Goal: Task Accomplishment & Management: Complete application form

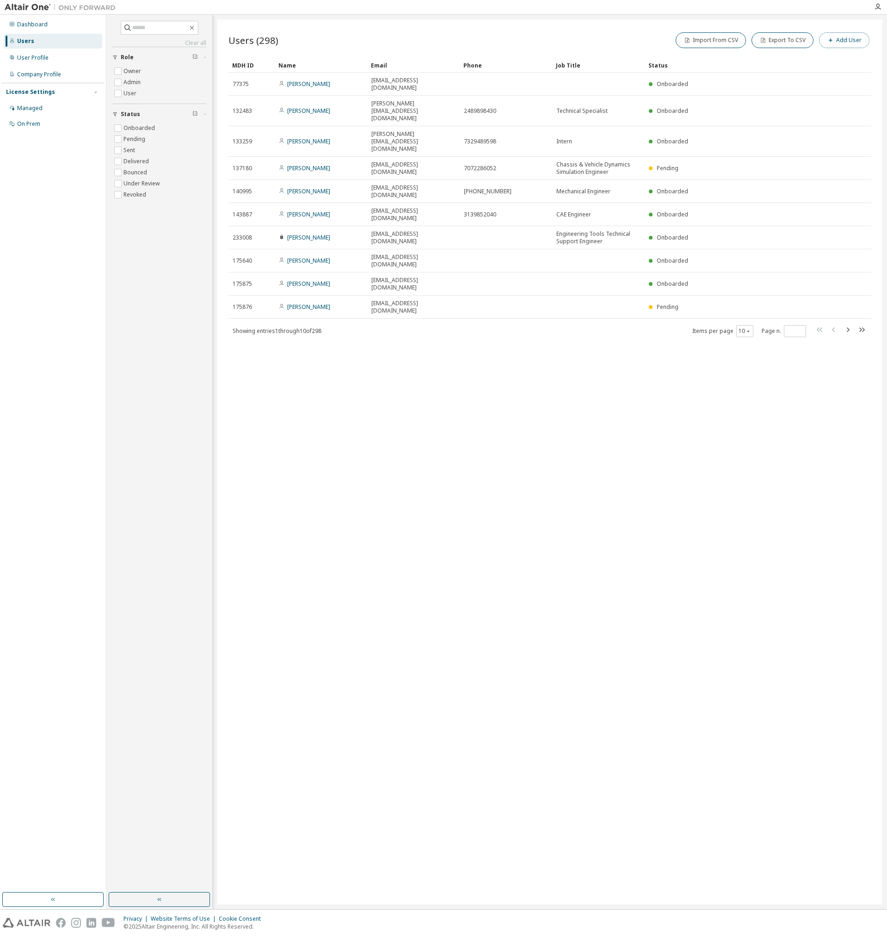
click at [857, 43] on button "Add User" at bounding box center [844, 40] width 50 height 16
click at [799, 57] on input "email" at bounding box center [821, 59] width 117 height 7
click at [777, 56] on div "E-mail * First Name * Last Name * Job Title Phone Number Add to group (No Group…" at bounding box center [776, 114] width 222 height 121
click at [775, 74] on div "E-mail: Field is required E-mail * First Name * Last Name * Job Title Phone Num…" at bounding box center [776, 125] width 222 height 143
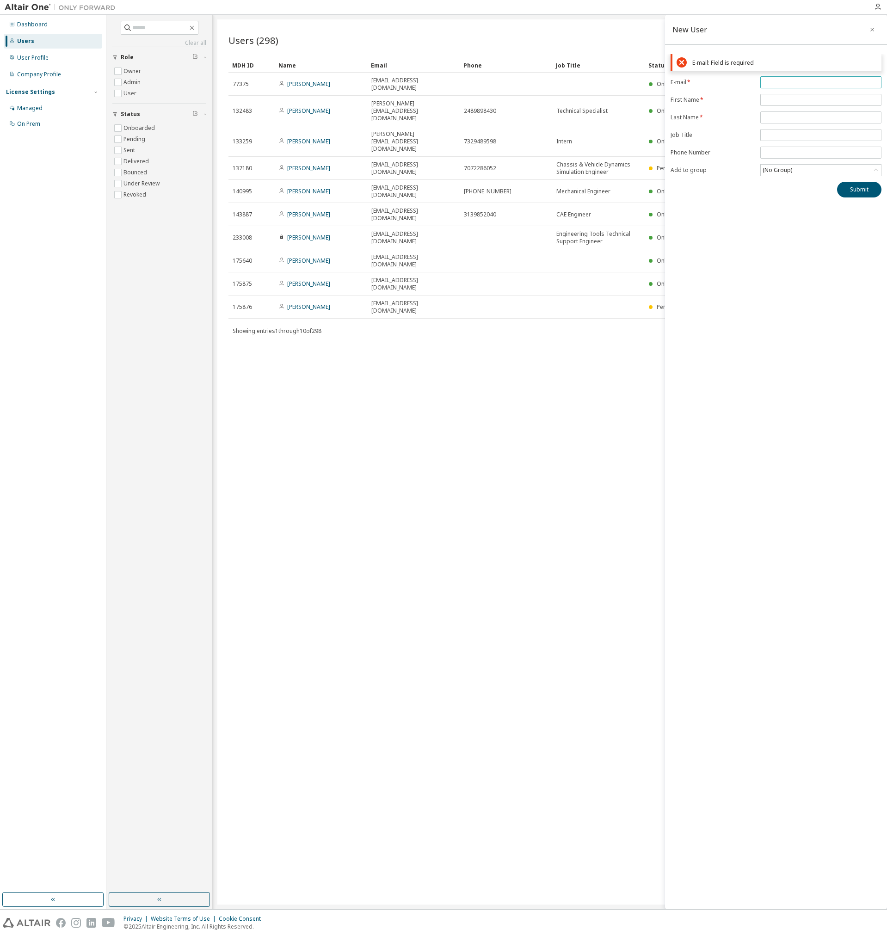
click at [779, 79] on input "email" at bounding box center [821, 82] width 117 height 7
click at [768, 92] on form "E-mail * First Name * Last Name * Job Title Phone Number Add to group (No Group)" at bounding box center [776, 126] width 211 height 100
click at [776, 85] on input "email" at bounding box center [821, 82] width 117 height 7
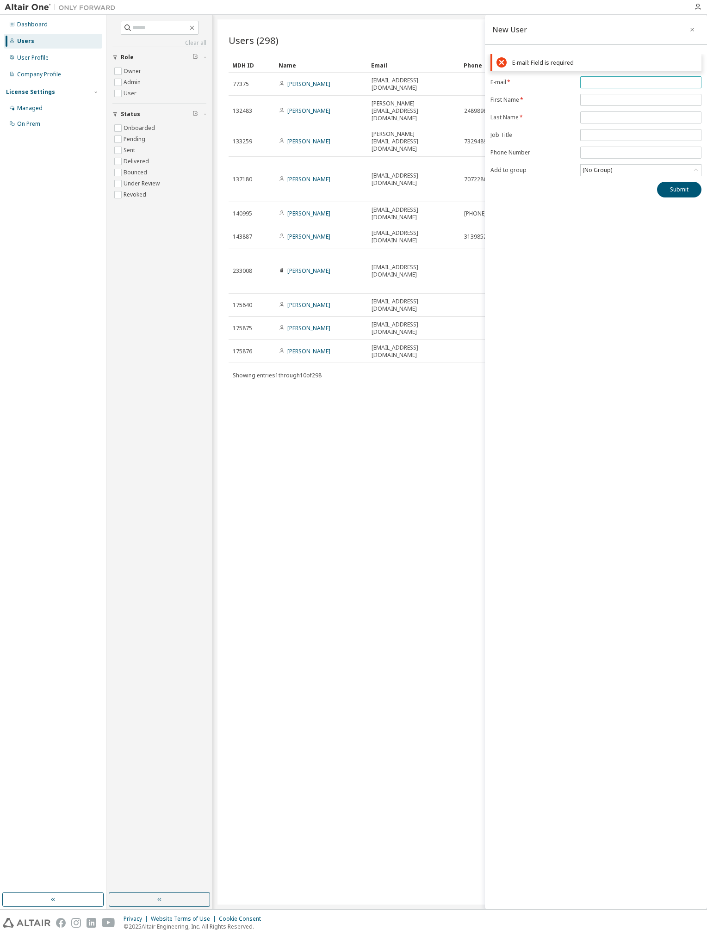
click at [622, 83] on input "email" at bounding box center [641, 82] width 117 height 7
click at [642, 85] on input "email" at bounding box center [641, 82] width 117 height 7
paste input "**********"
type input "**********"
drag, startPoint x: 595, startPoint y: 99, endPoint x: 589, endPoint y: 97, distance: 5.9
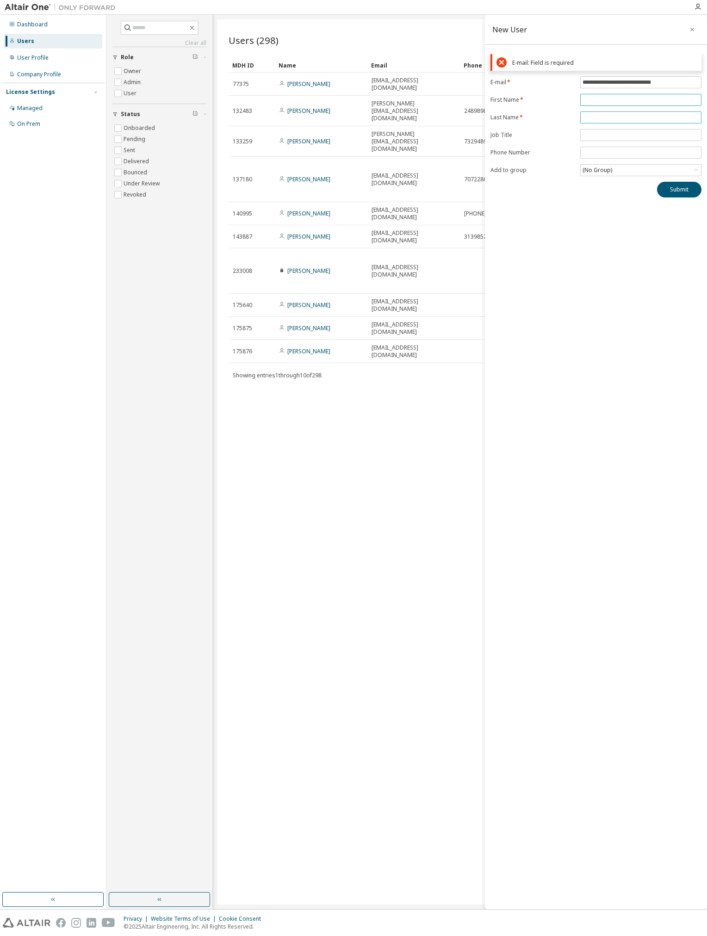
click at [595, 99] on form "**********" at bounding box center [595, 126] width 211 height 100
type input "**********"
type input "*******"
click at [634, 74] on input "**********" at bounding box center [641, 77] width 117 height 7
type input "*******"
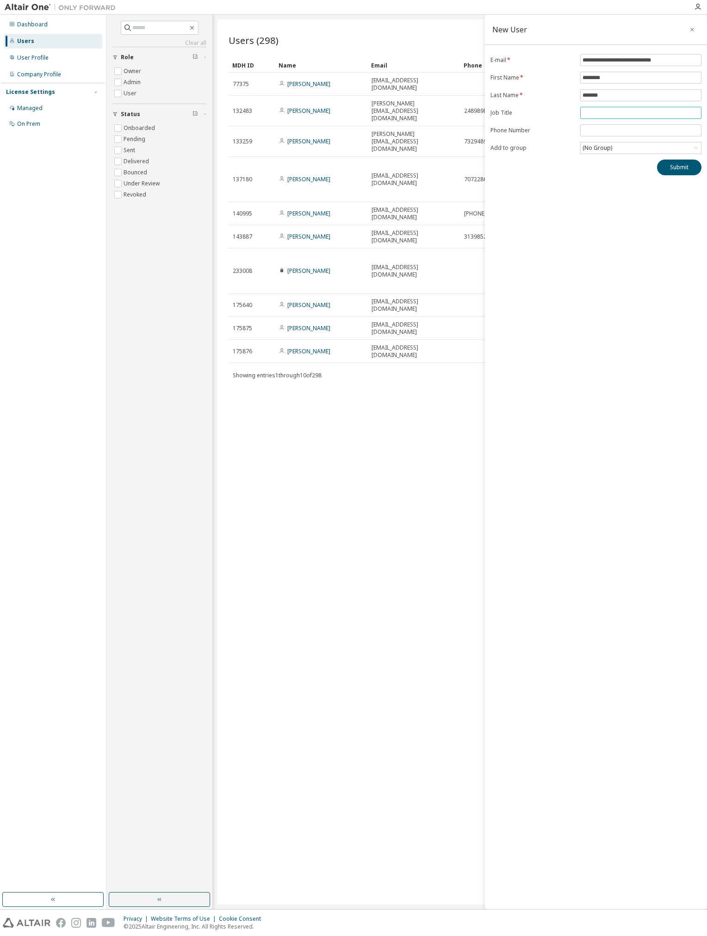
click at [601, 114] on input "text" at bounding box center [641, 112] width 117 height 7
type input "**********"
click at [610, 152] on div "(No Group)" at bounding box center [597, 148] width 32 height 10
click at [619, 211] on li "16118 - Hardware Engineering" at bounding box center [640, 210] width 118 height 12
click at [680, 165] on button "Submit" at bounding box center [679, 168] width 44 height 16
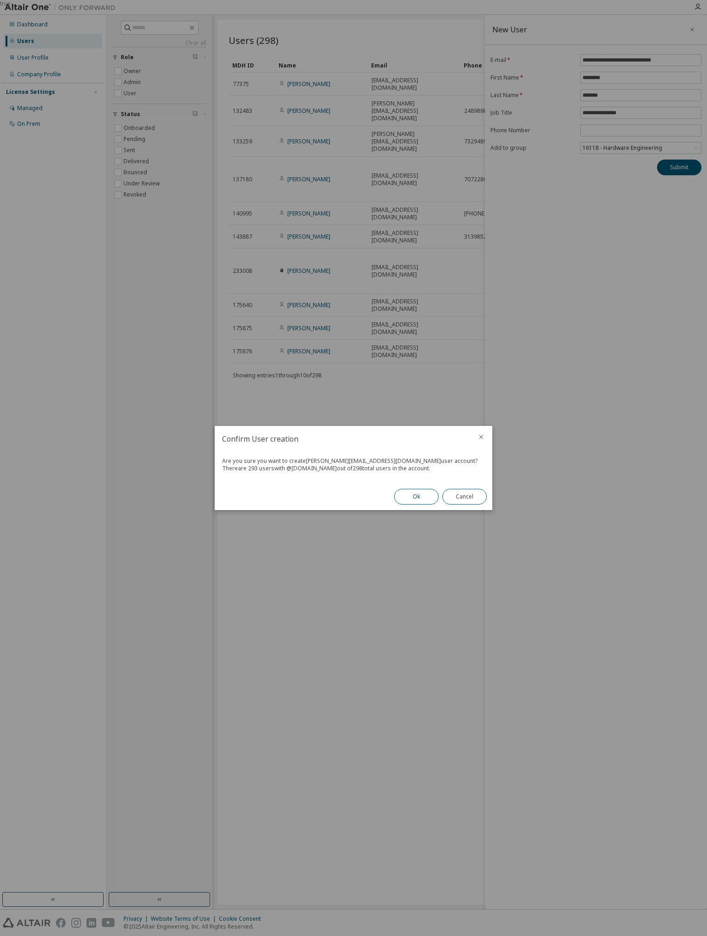
click at [415, 497] on button "Ok" at bounding box center [416, 497] width 44 height 16
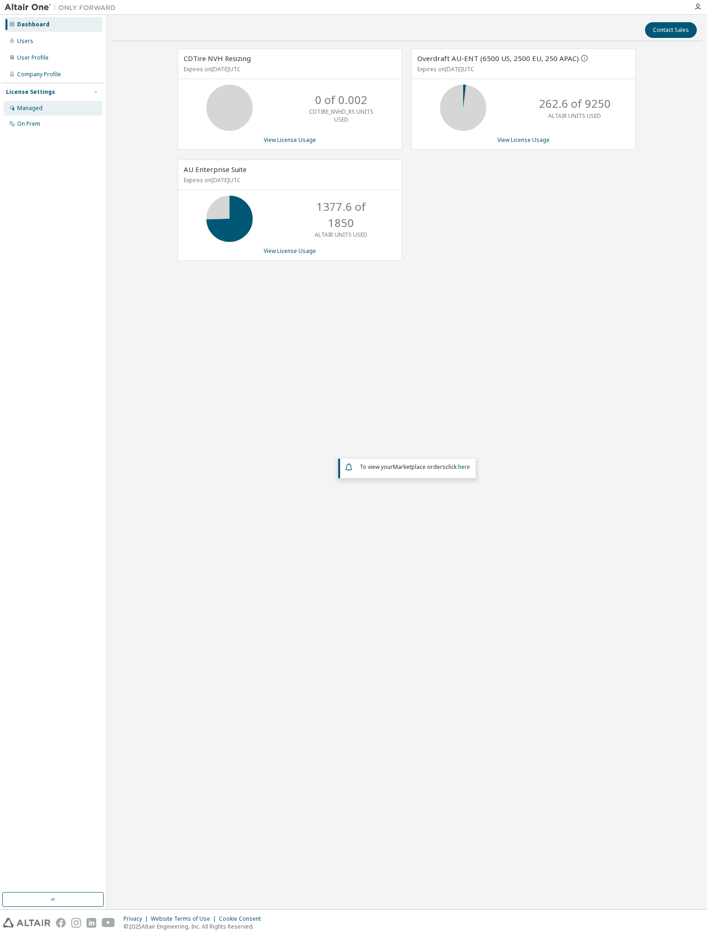
click at [40, 110] on div "Managed" at bounding box center [29, 108] width 25 height 7
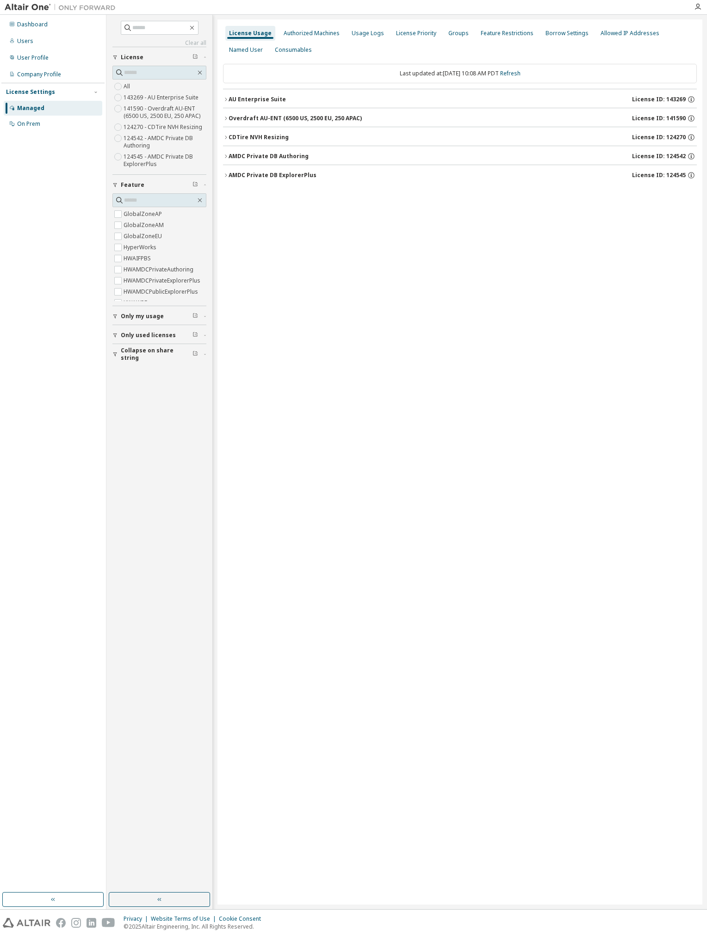
click at [224, 101] on icon "button" at bounding box center [226, 100] width 6 height 6
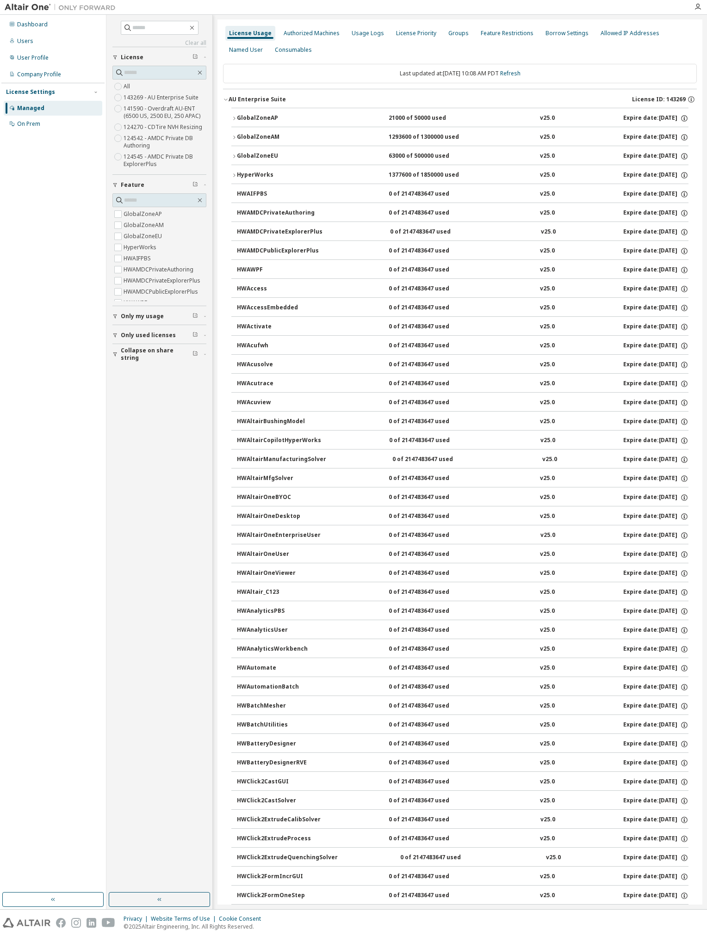
click at [238, 155] on div "GlobalZoneEU" at bounding box center [278, 156] width 83 height 8
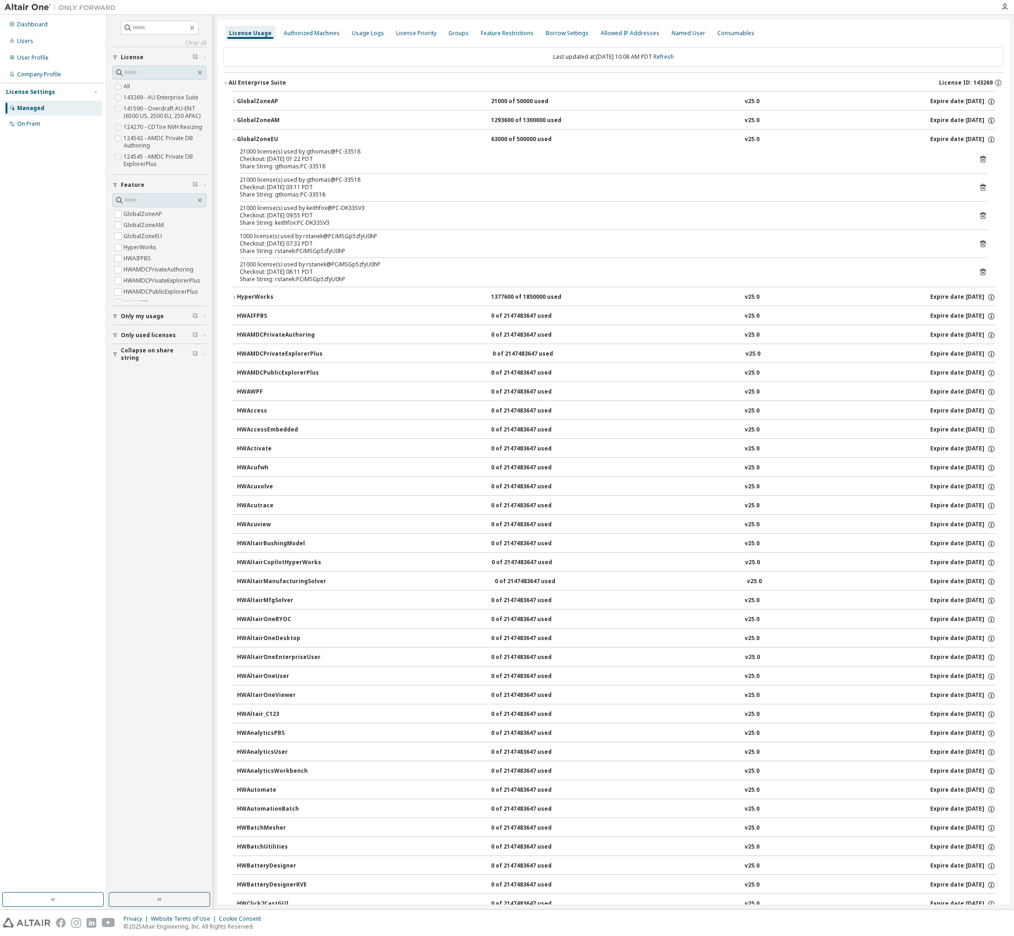
click at [177, 114] on label "141590 - Overdraft AU-ENT (6500 US, 2500 EU, 250 APAC)" at bounding box center [165, 112] width 83 height 19
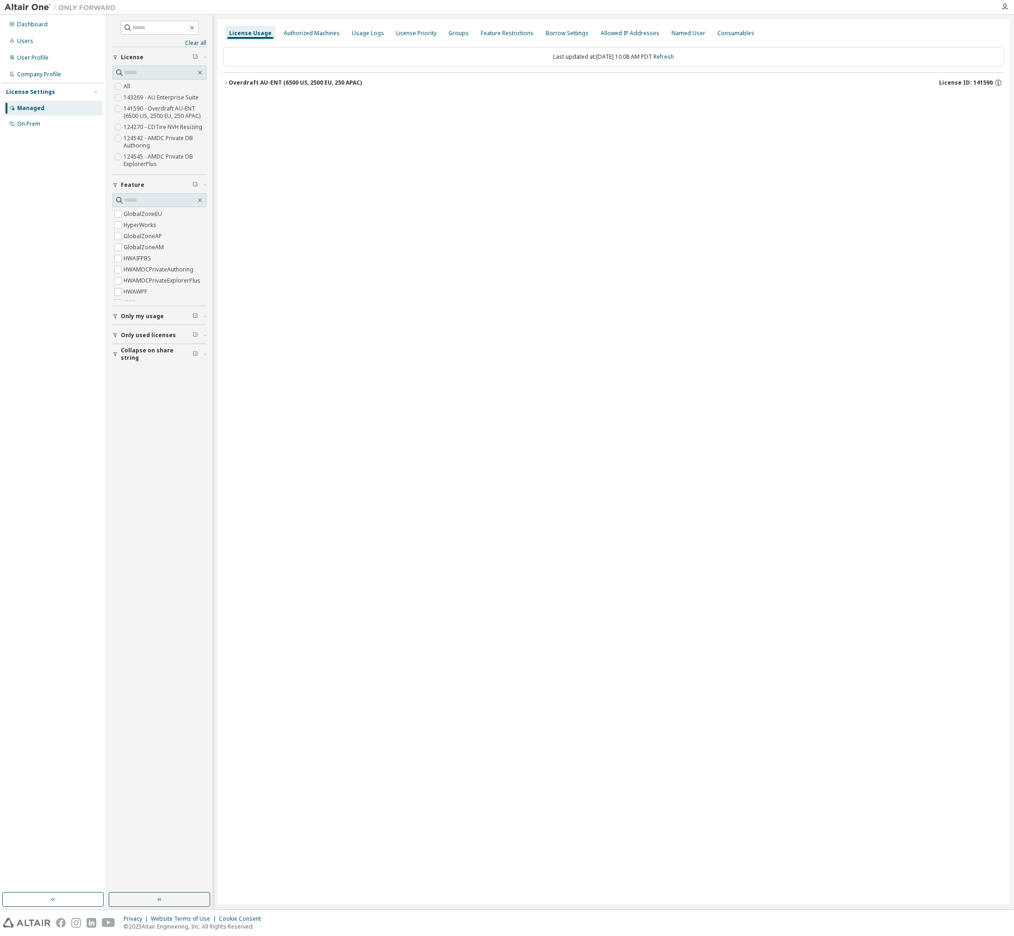
click at [223, 84] on icon "button" at bounding box center [226, 83] width 6 height 6
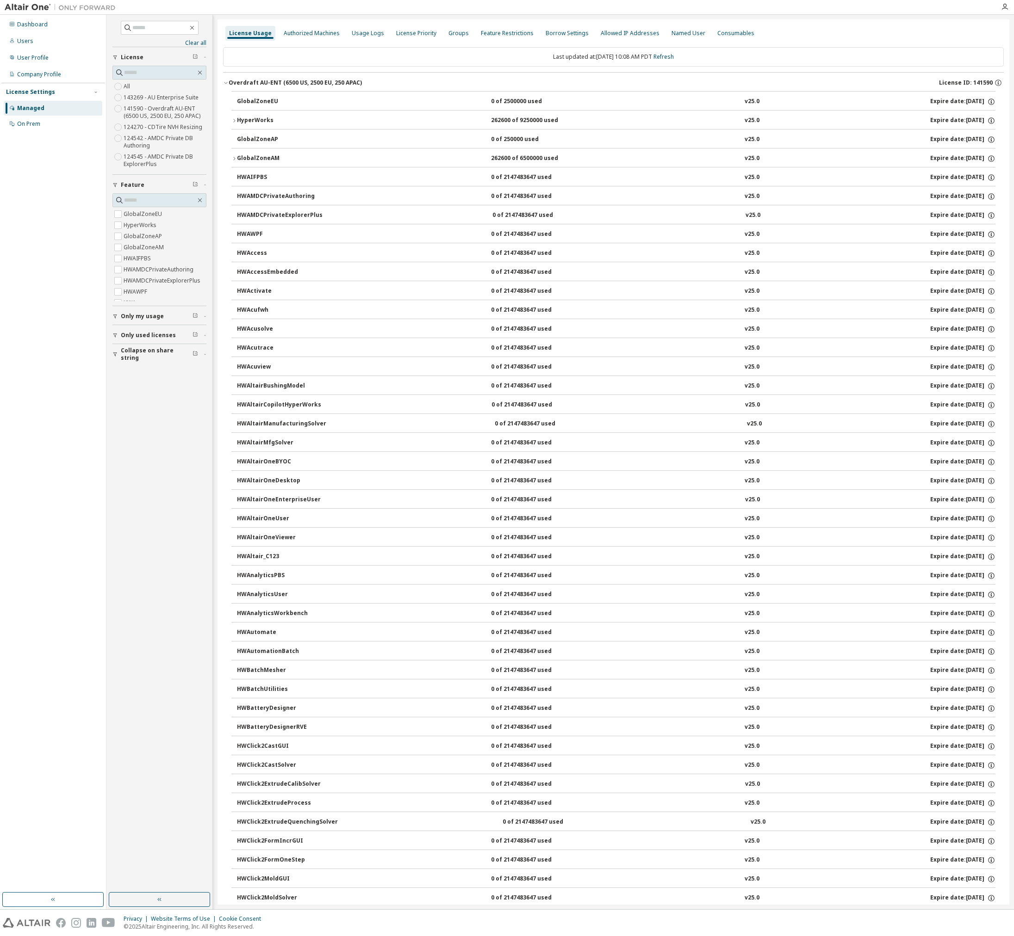
click at [235, 121] on icon "button" at bounding box center [234, 120] width 2 height 3
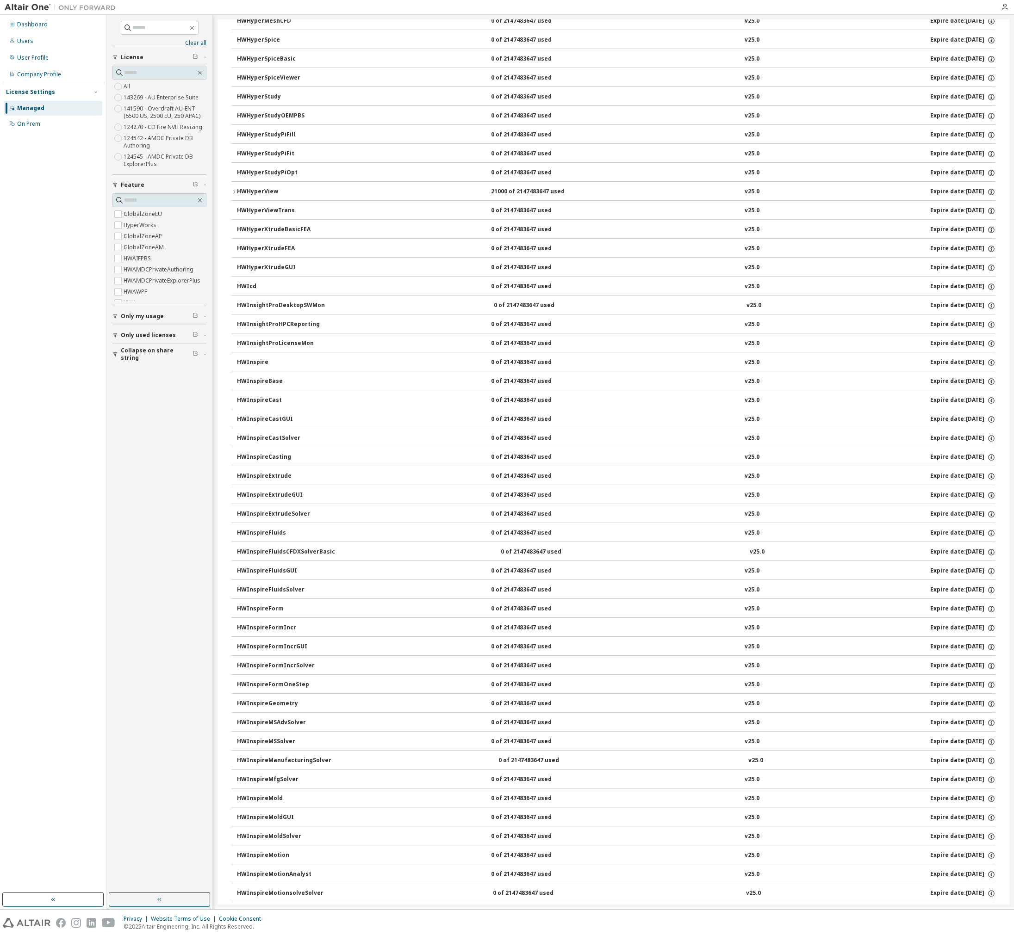
scroll to position [2776, 0]
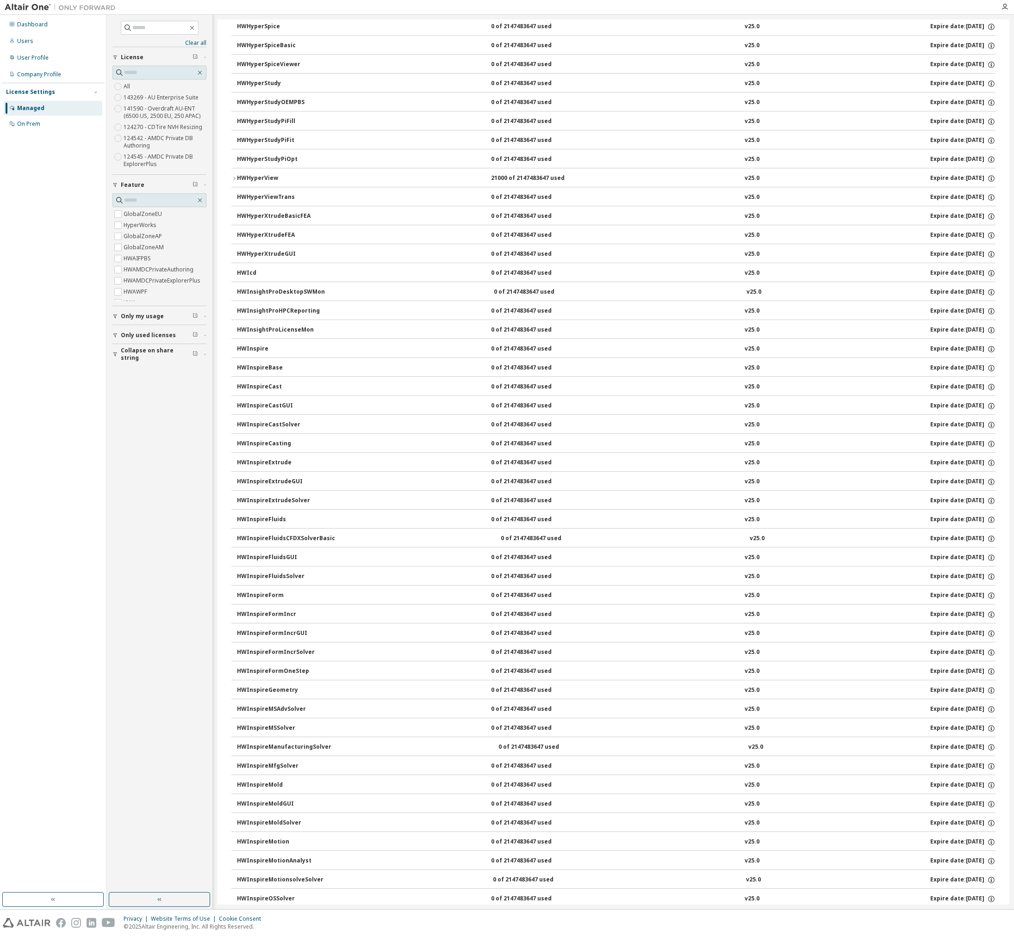
click at [249, 349] on div "HWInspire" at bounding box center [278, 349] width 83 height 8
click at [256, 349] on div "HWInspire" at bounding box center [278, 349] width 83 height 8
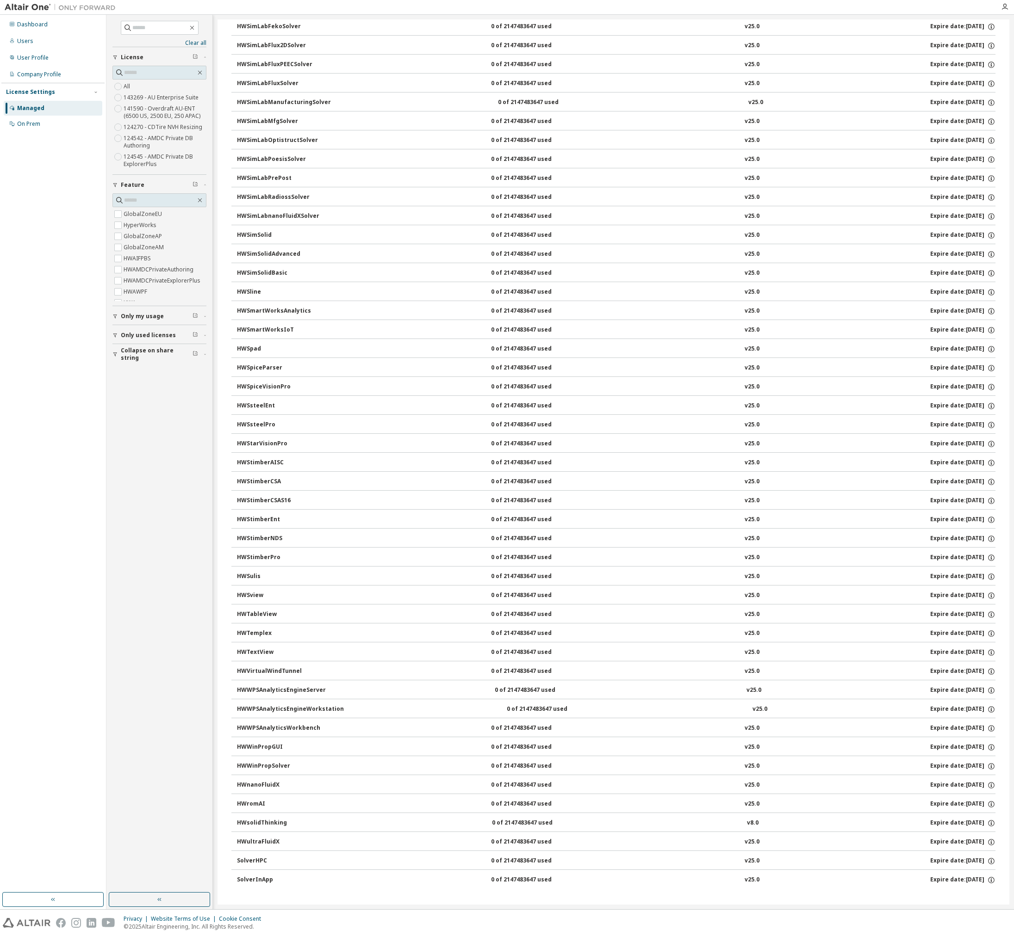
scroll to position [6077, 0]
click at [160, 216] on label "GlobalZoneEU" at bounding box center [144, 214] width 40 height 11
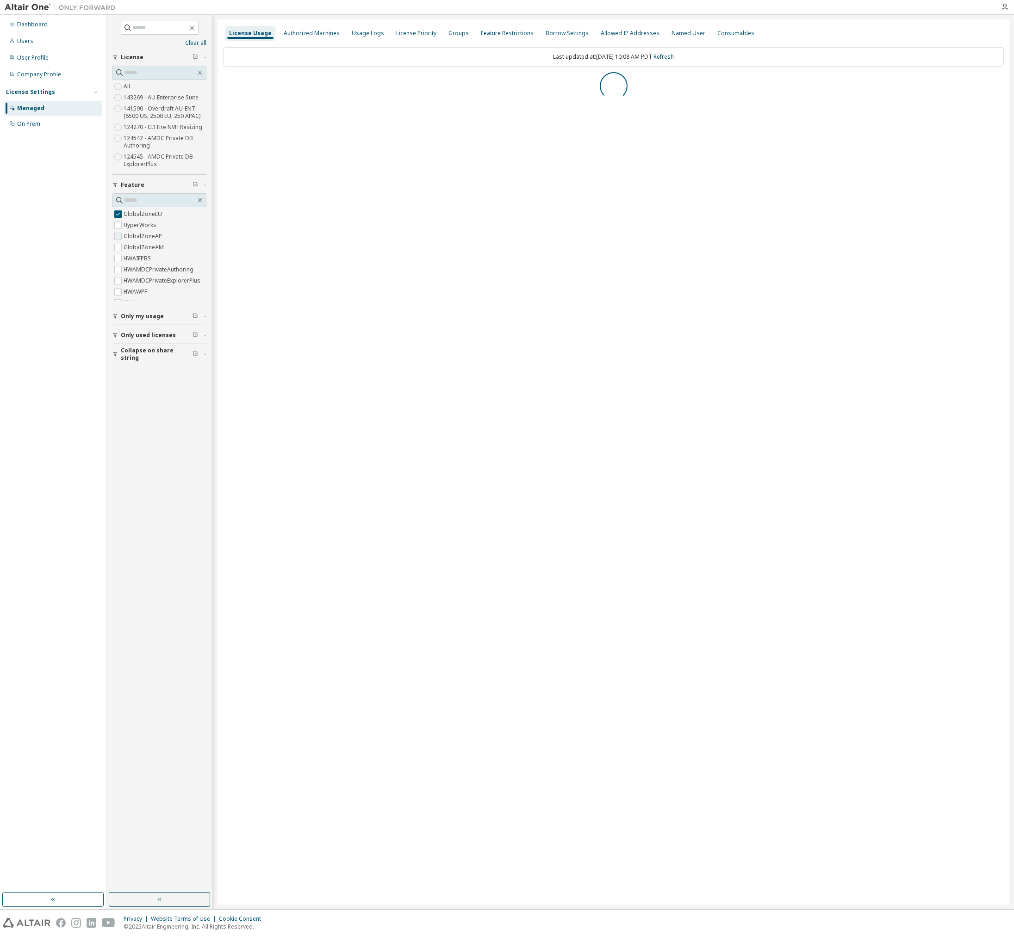
scroll to position [0, 0]
click at [396, 32] on div "License Priority" at bounding box center [416, 33] width 40 height 7
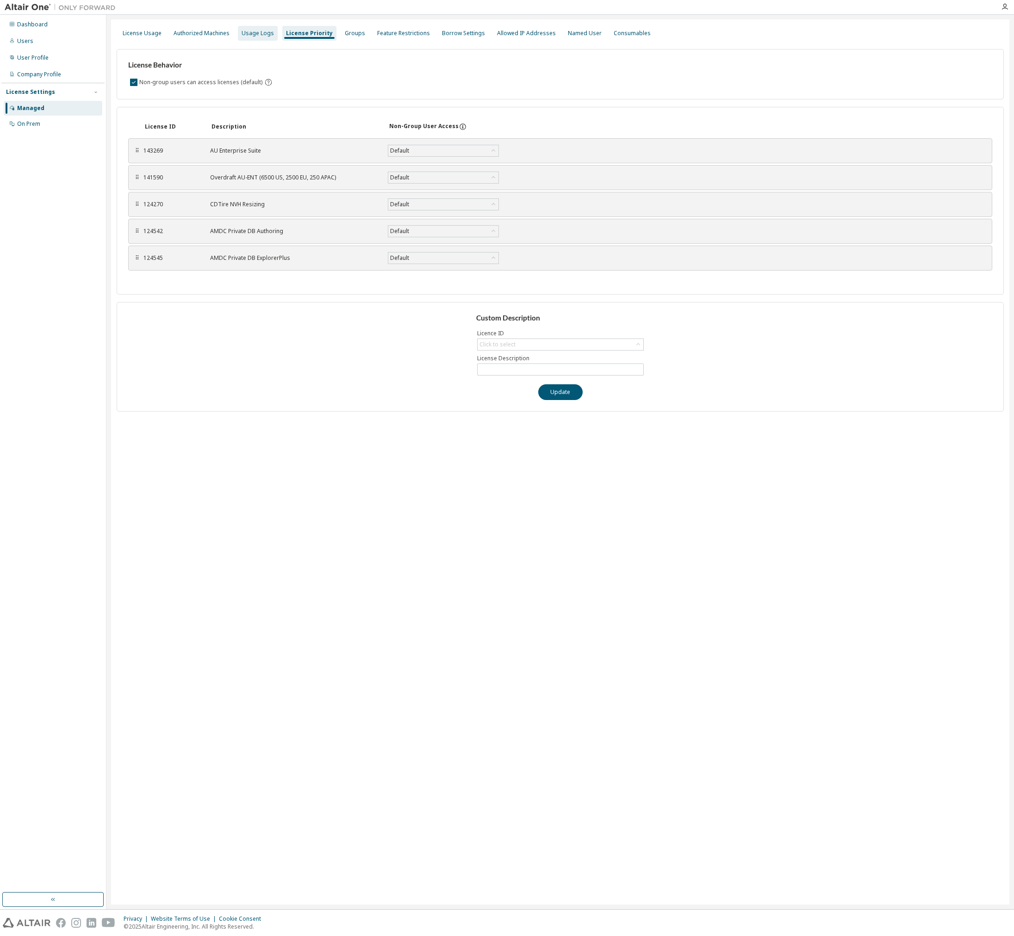
click at [264, 33] on div "Usage Logs" at bounding box center [258, 33] width 32 height 7
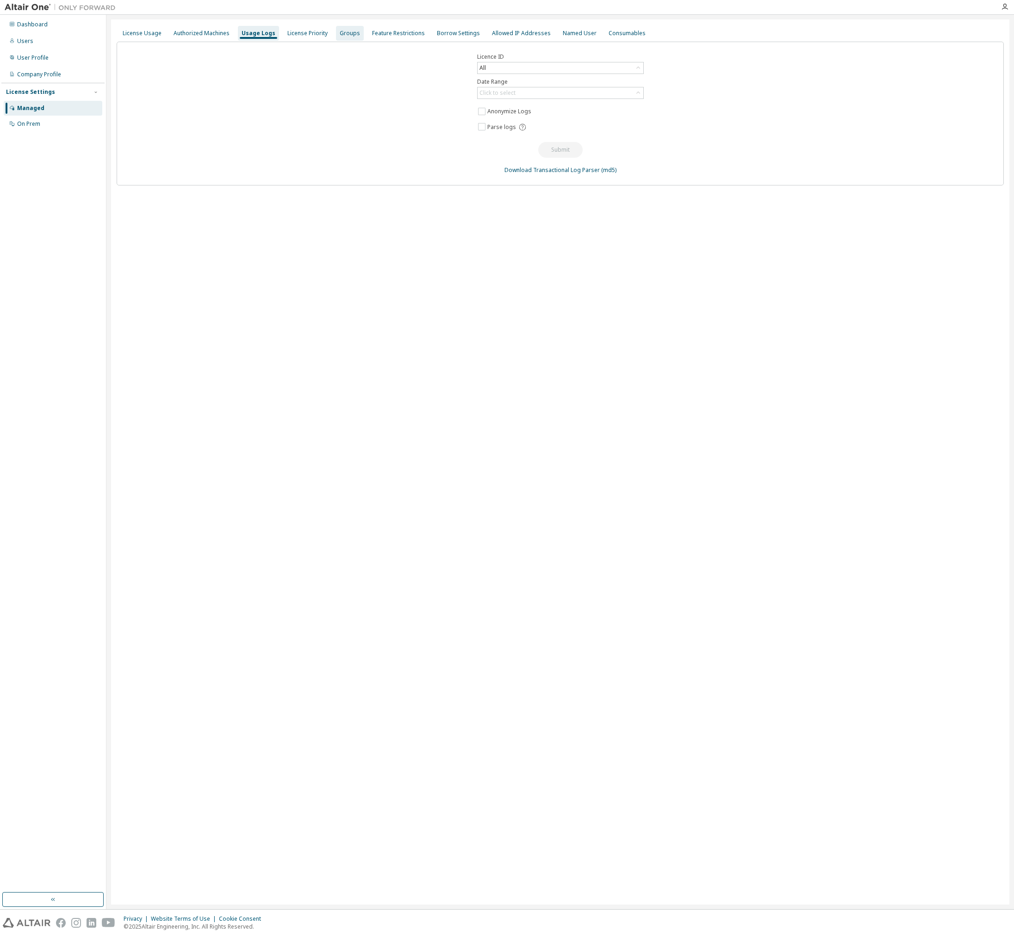
click at [344, 36] on div "Groups" at bounding box center [350, 33] width 20 height 7
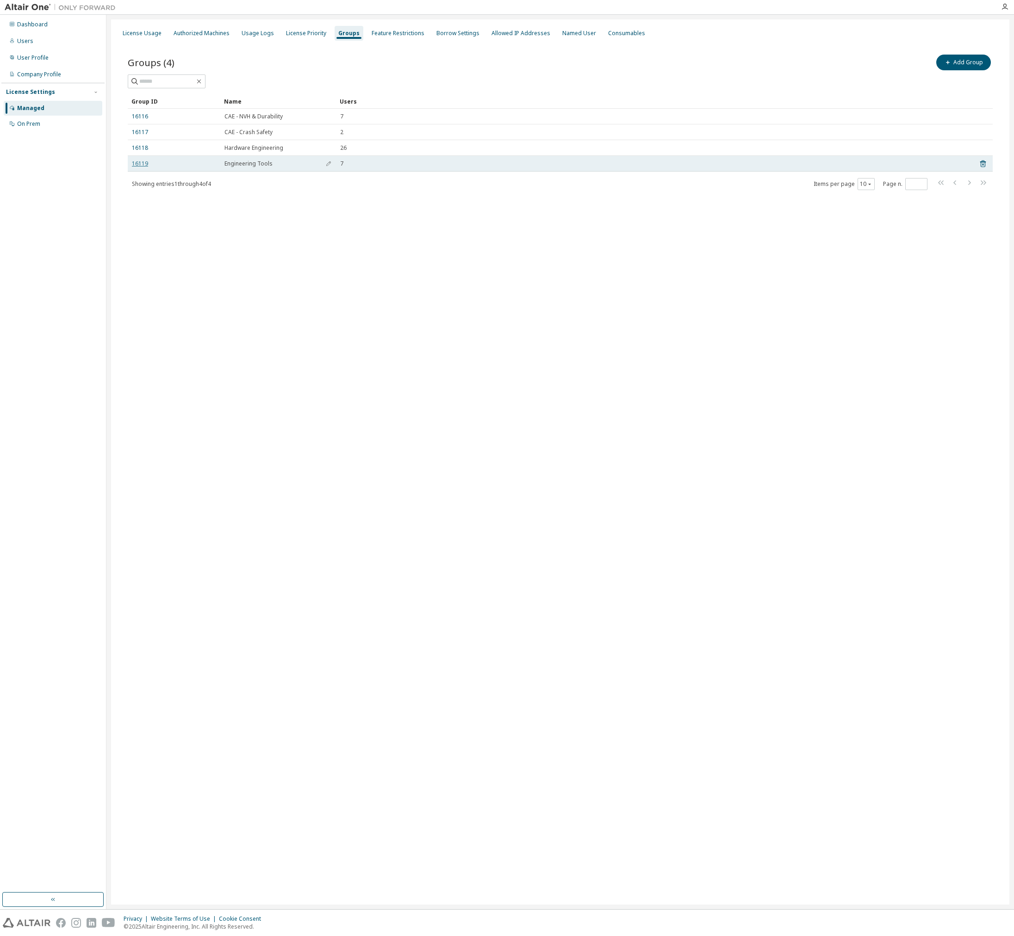
click at [142, 165] on link "16119" at bounding box center [140, 163] width 16 height 7
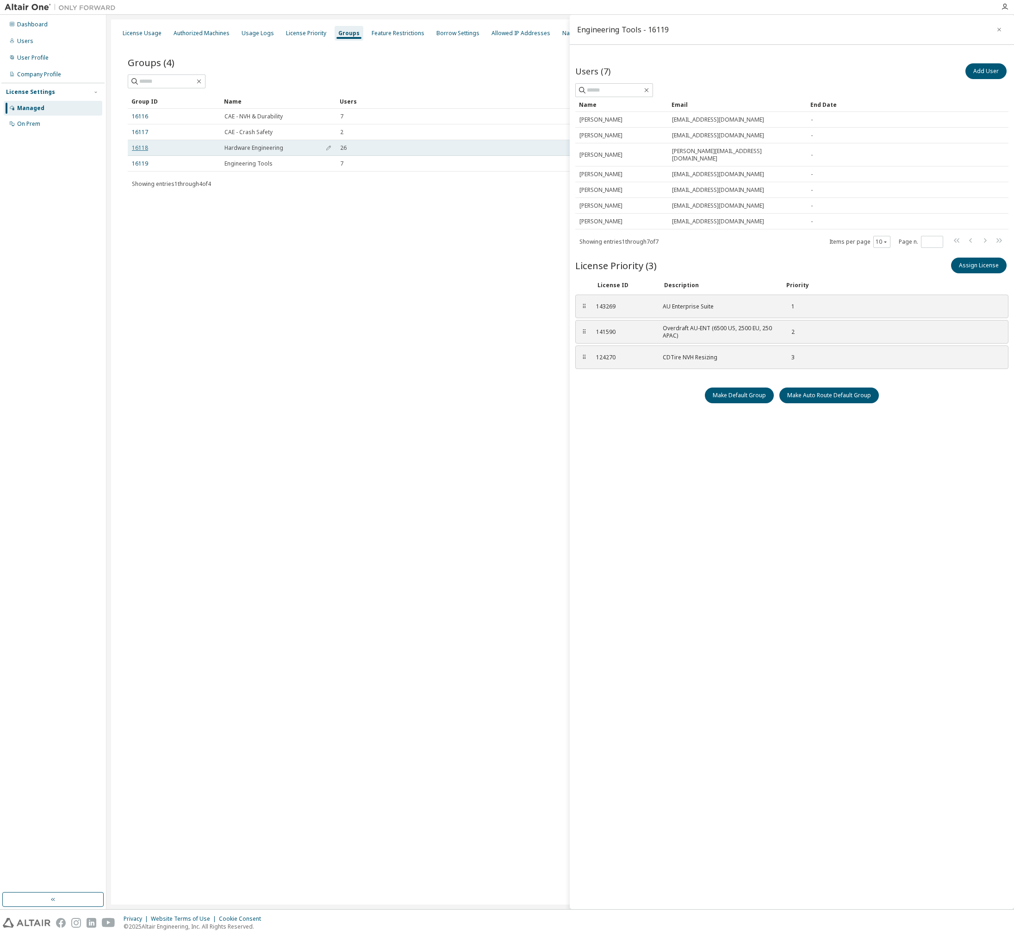
click at [146, 150] on link "16118" at bounding box center [140, 147] width 16 height 7
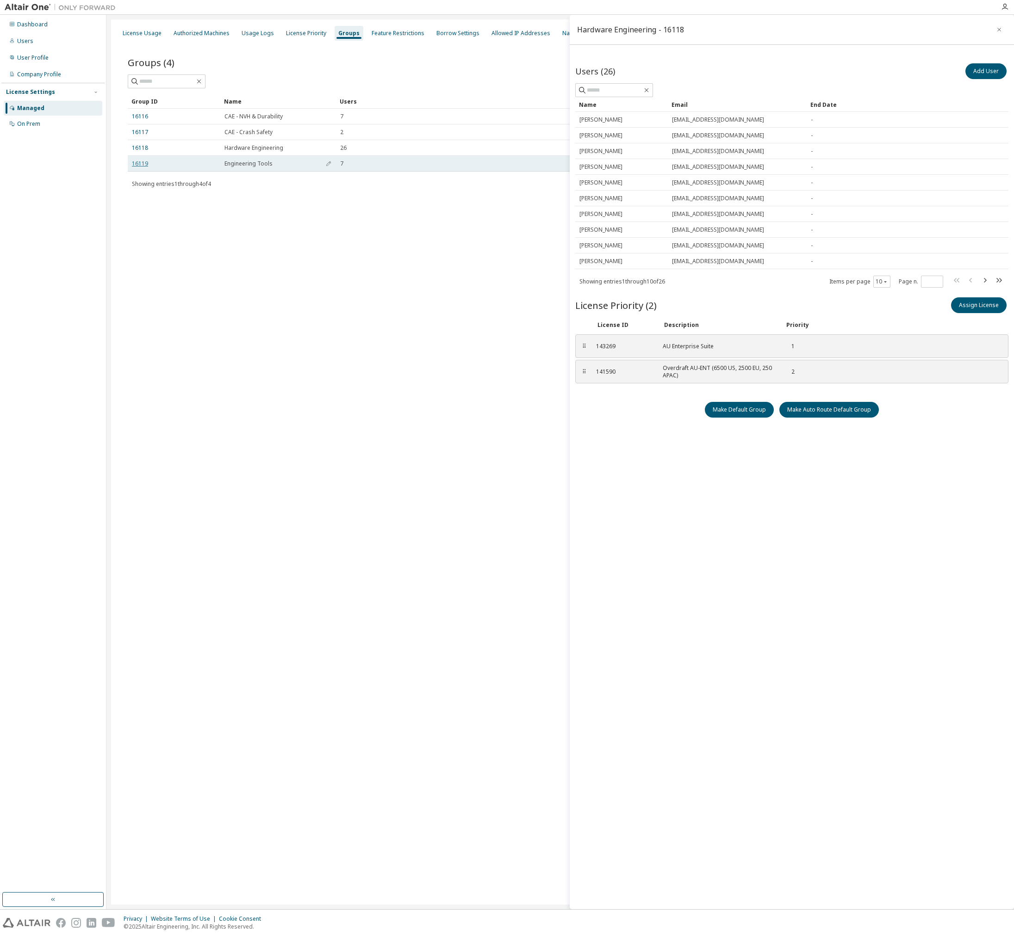
click at [144, 166] on link "16119" at bounding box center [140, 163] width 16 height 7
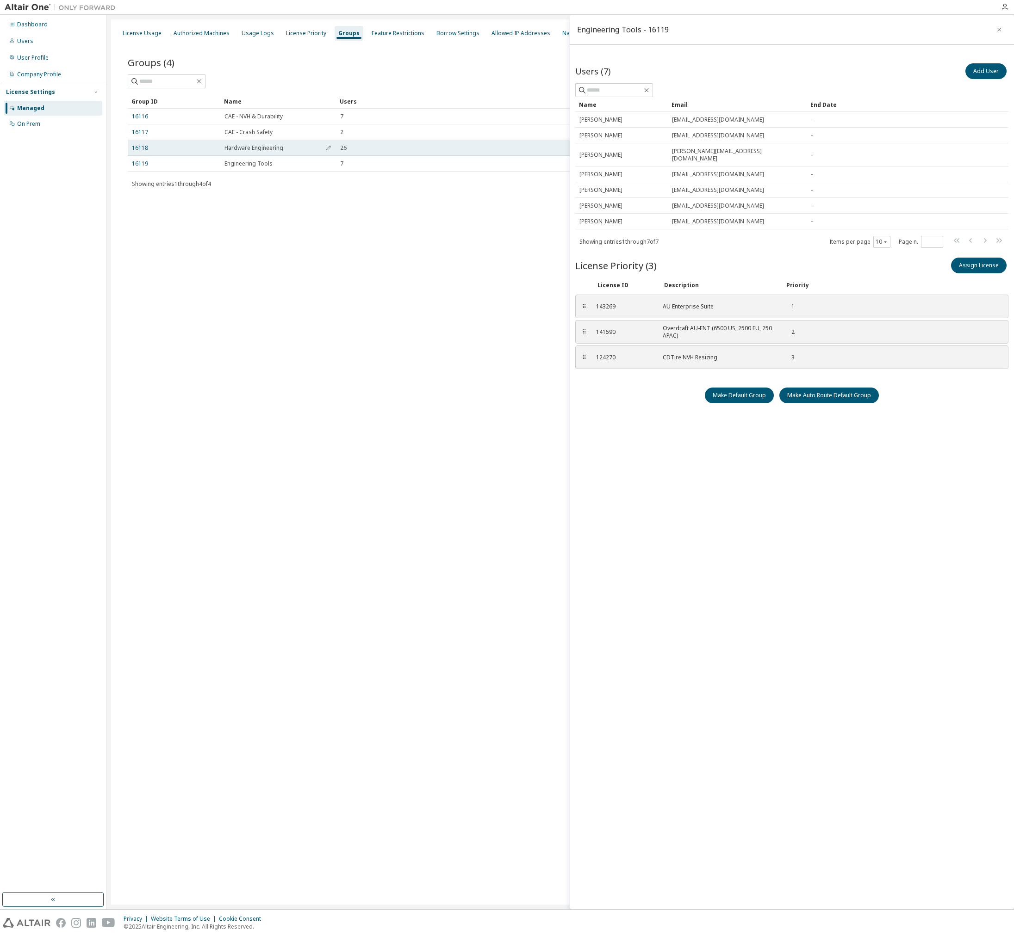
click at [144, 154] on td "16118" at bounding box center [174, 148] width 93 height 16
click at [145, 149] on link "16118" at bounding box center [140, 147] width 16 height 7
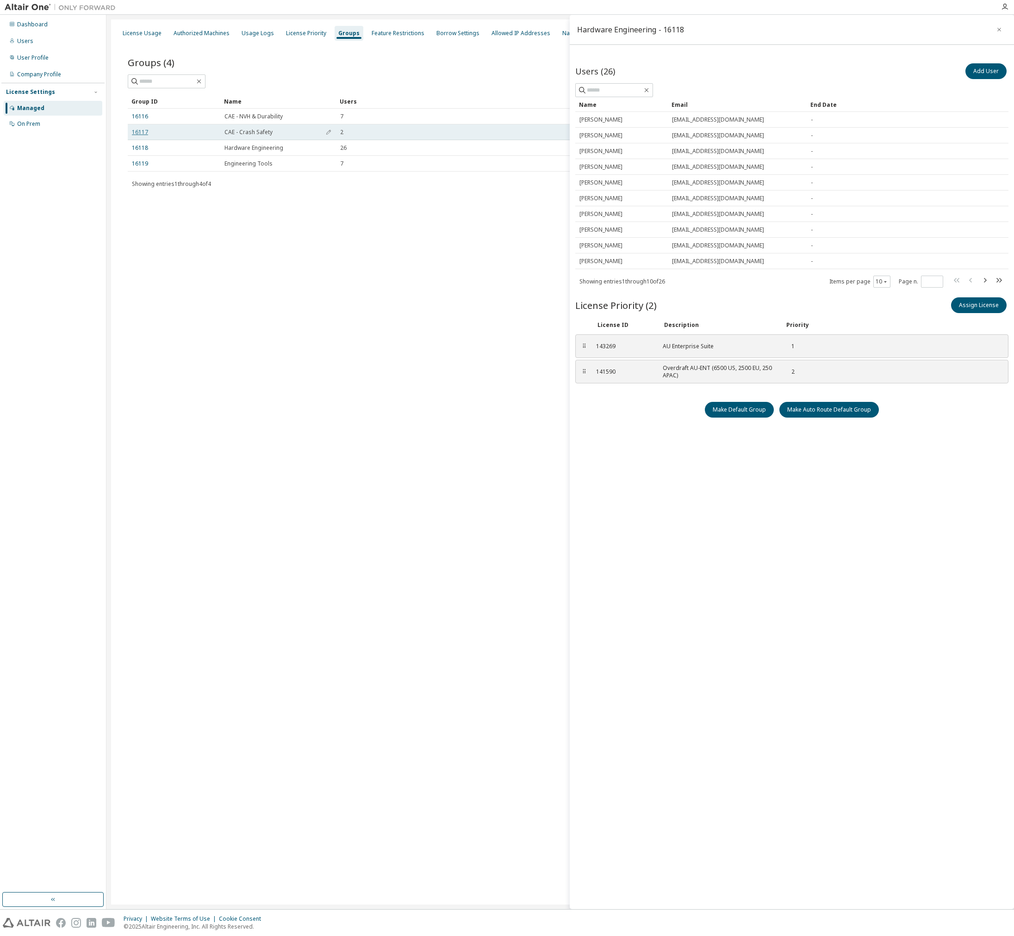
click at [139, 129] on link "16117" at bounding box center [140, 132] width 16 height 7
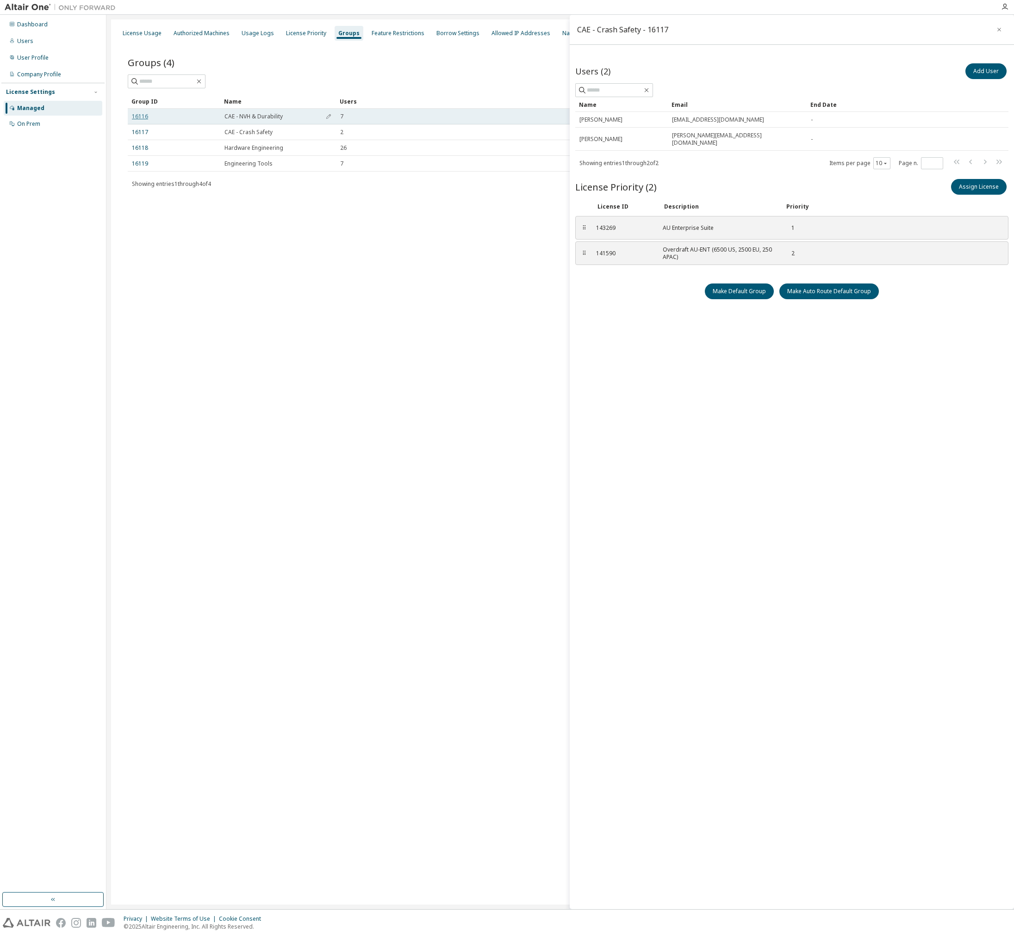
click at [140, 115] on link "16116" at bounding box center [140, 116] width 16 height 7
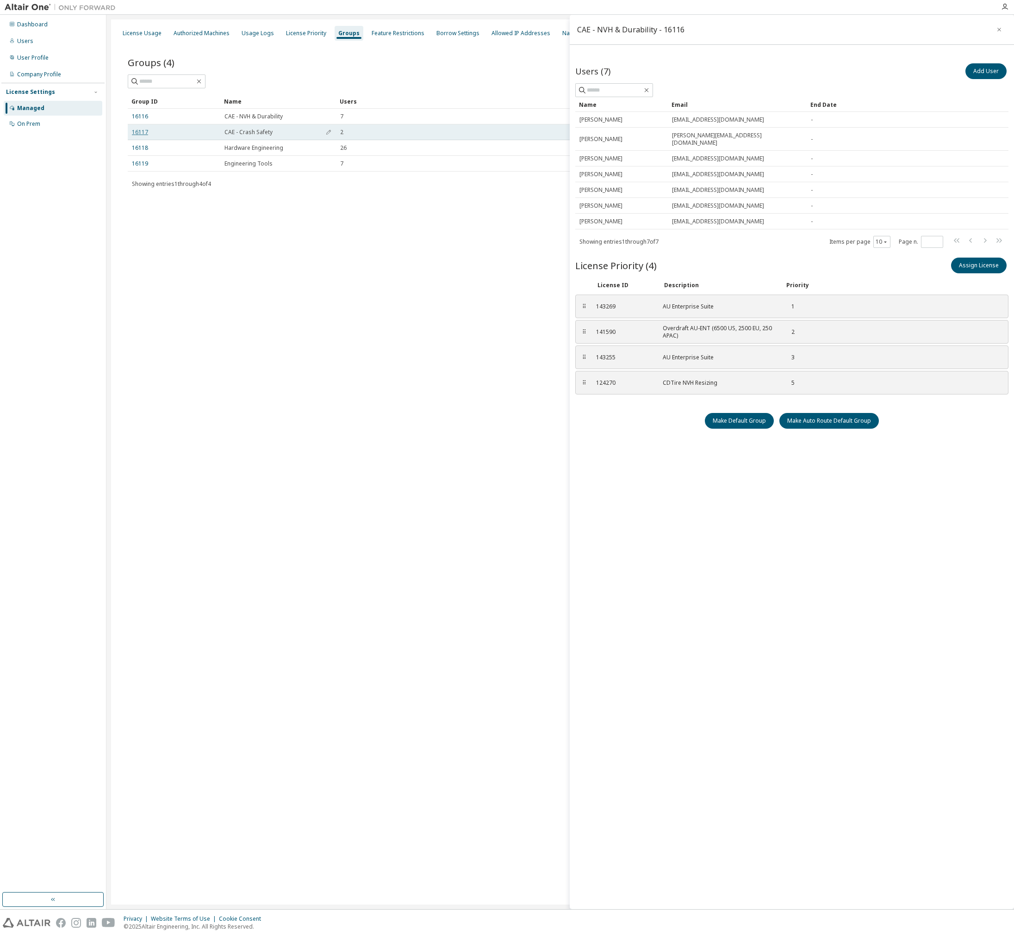
click at [143, 135] on link "16117" at bounding box center [140, 132] width 16 height 7
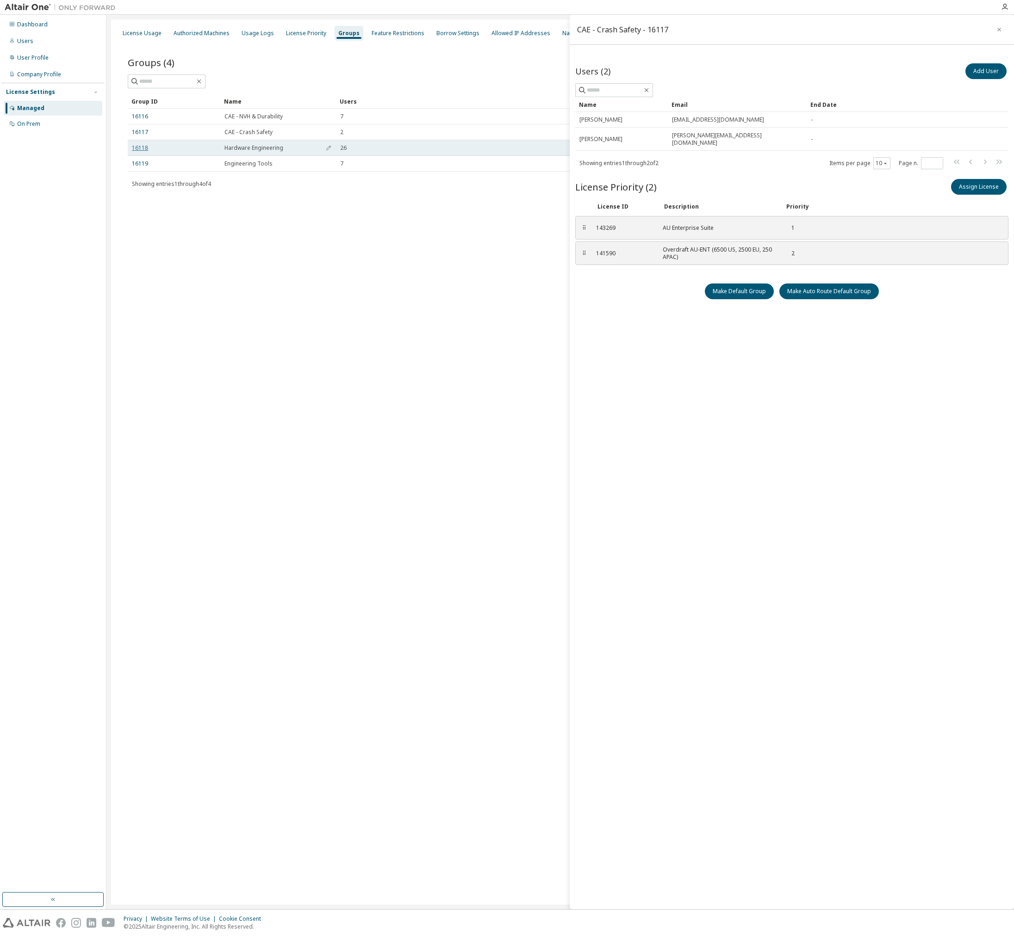
click at [143, 148] on link "16118" at bounding box center [140, 147] width 16 height 7
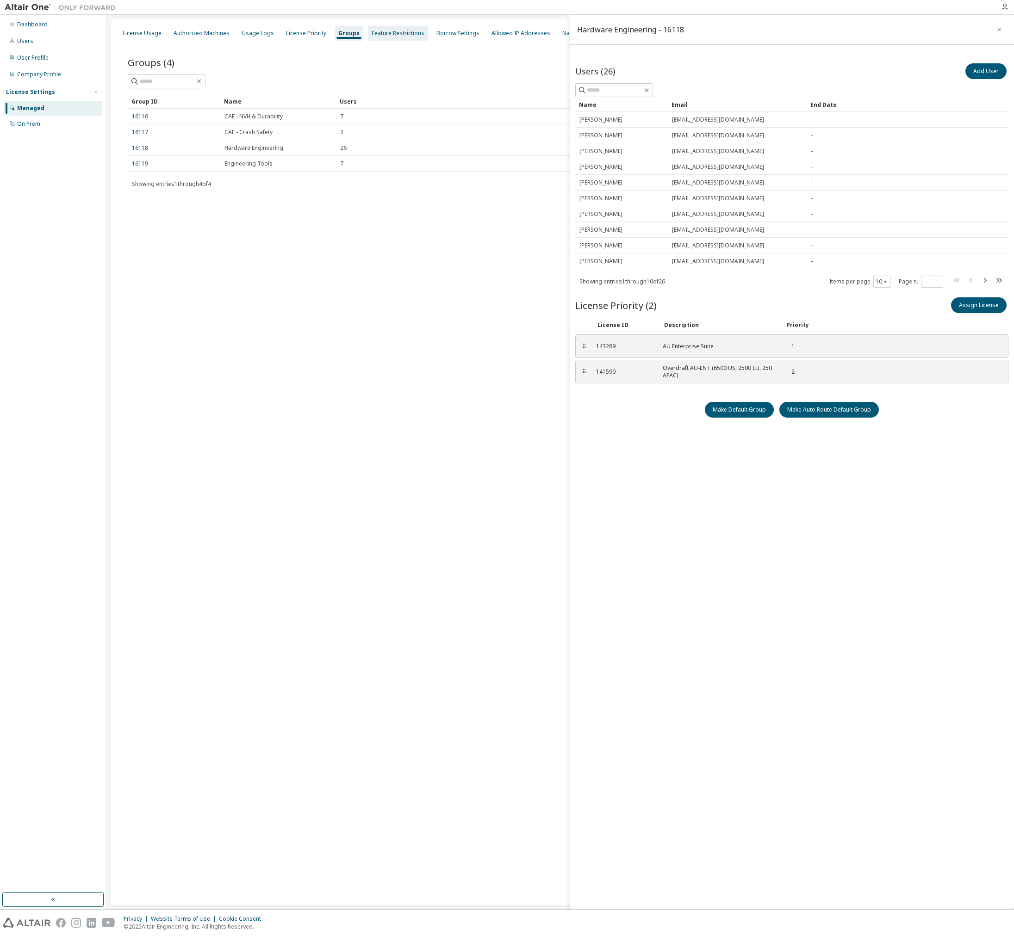
click at [397, 35] on div "Feature Restrictions" at bounding box center [398, 33] width 53 height 7
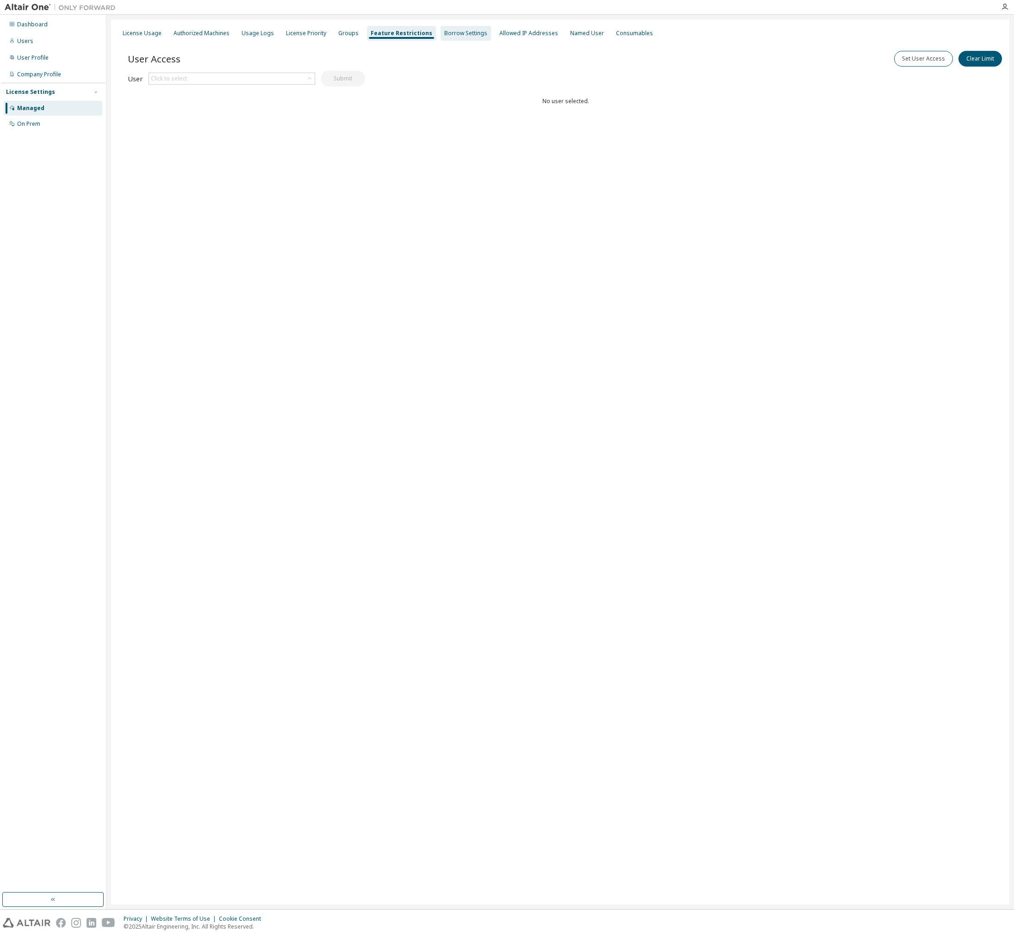
click at [467, 32] on div "Borrow Settings" at bounding box center [465, 33] width 43 height 7
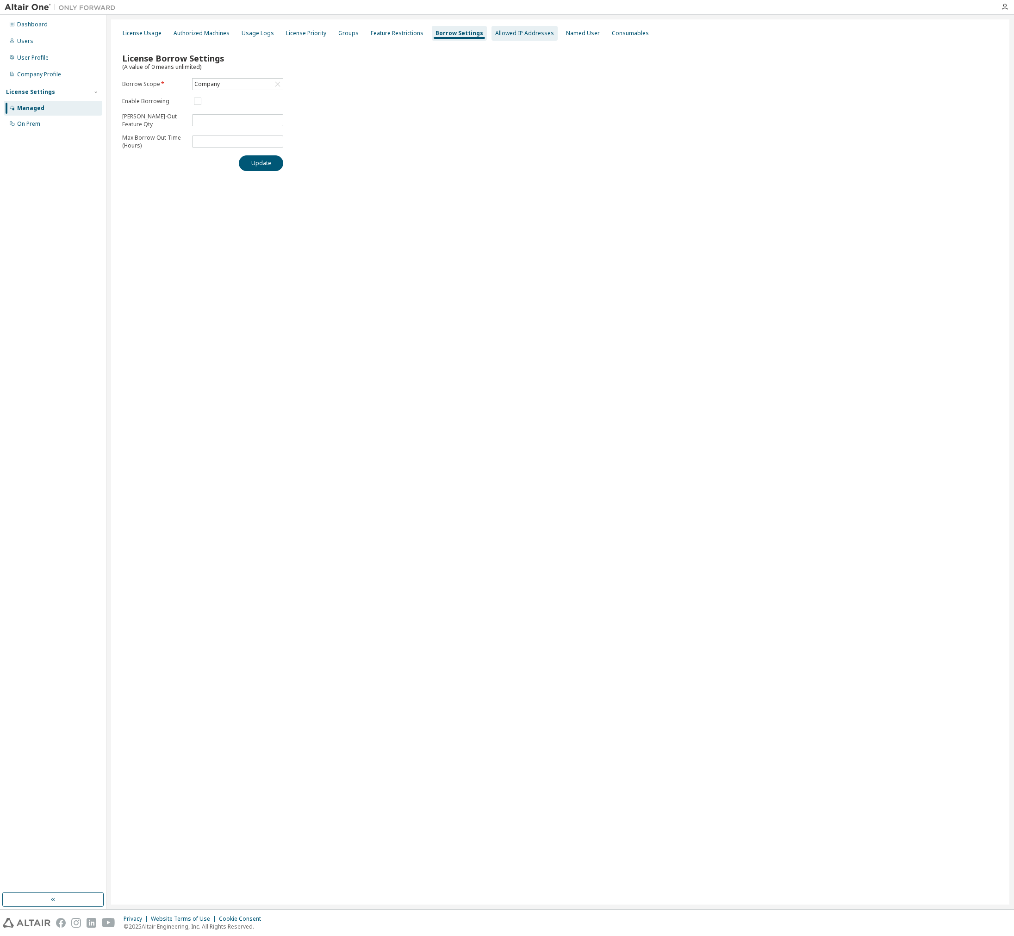
click at [513, 34] on div "Allowed IP Addresses" at bounding box center [524, 33] width 59 height 7
click at [566, 31] on div "Named User" at bounding box center [583, 33] width 34 height 7
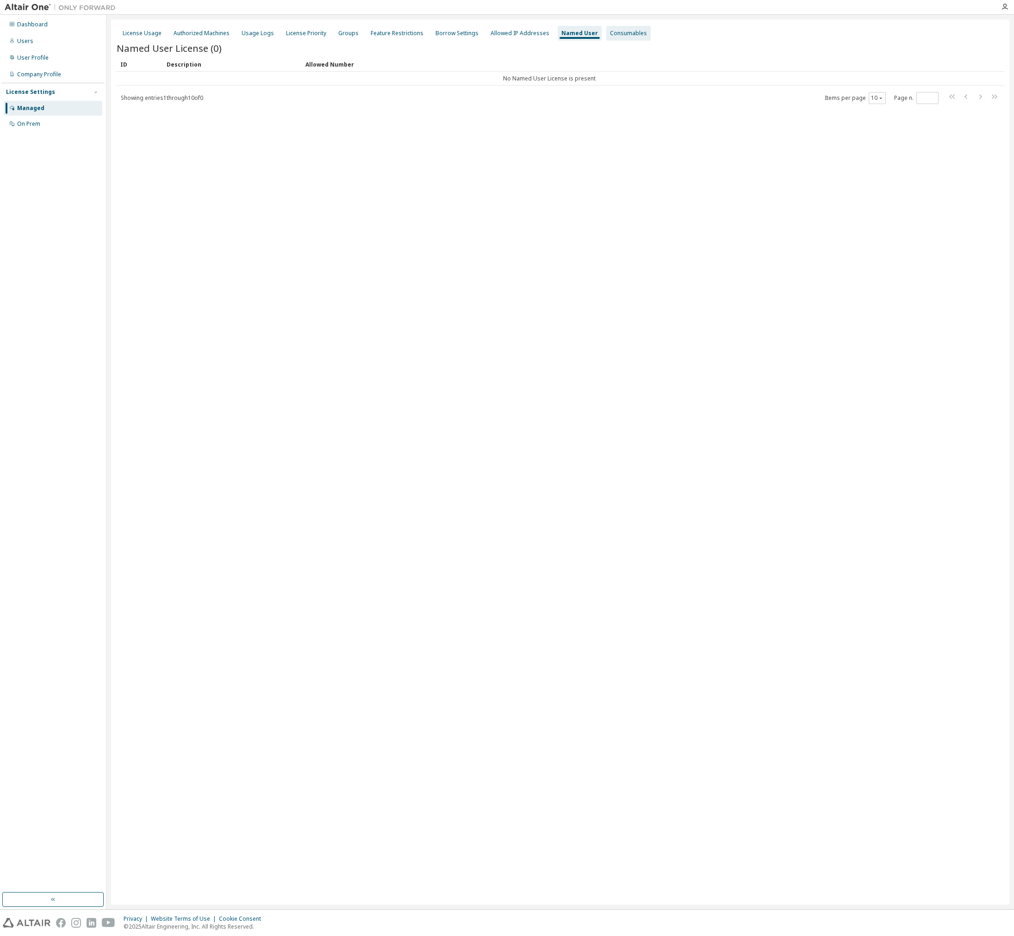
click at [606, 37] on div "Consumables" at bounding box center [628, 33] width 44 height 15
click at [224, 39] on div "Authorized Machines" at bounding box center [201, 33] width 63 height 15
